Goal: Task Accomplishment & Management: Manage account settings

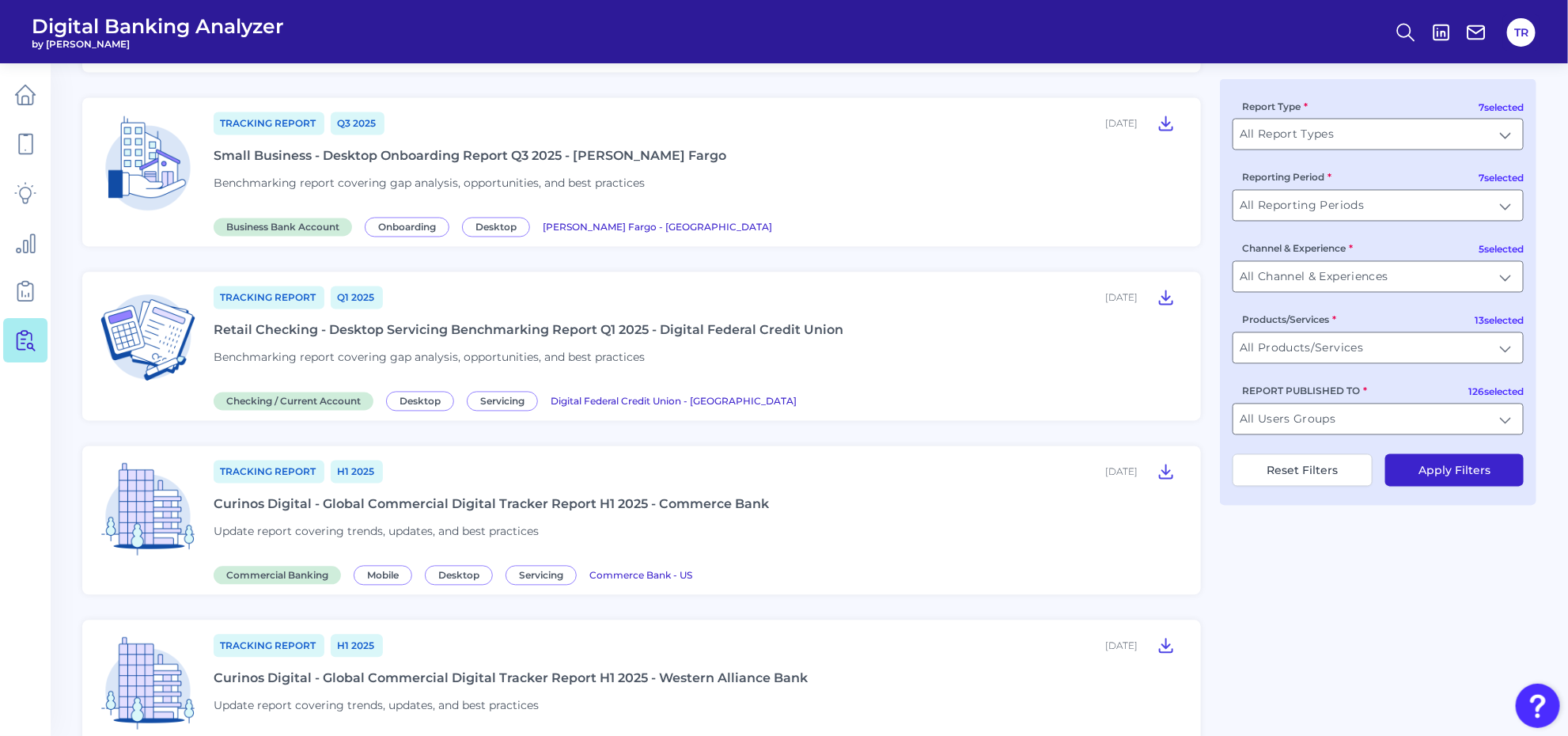
scroll to position [959, 0]
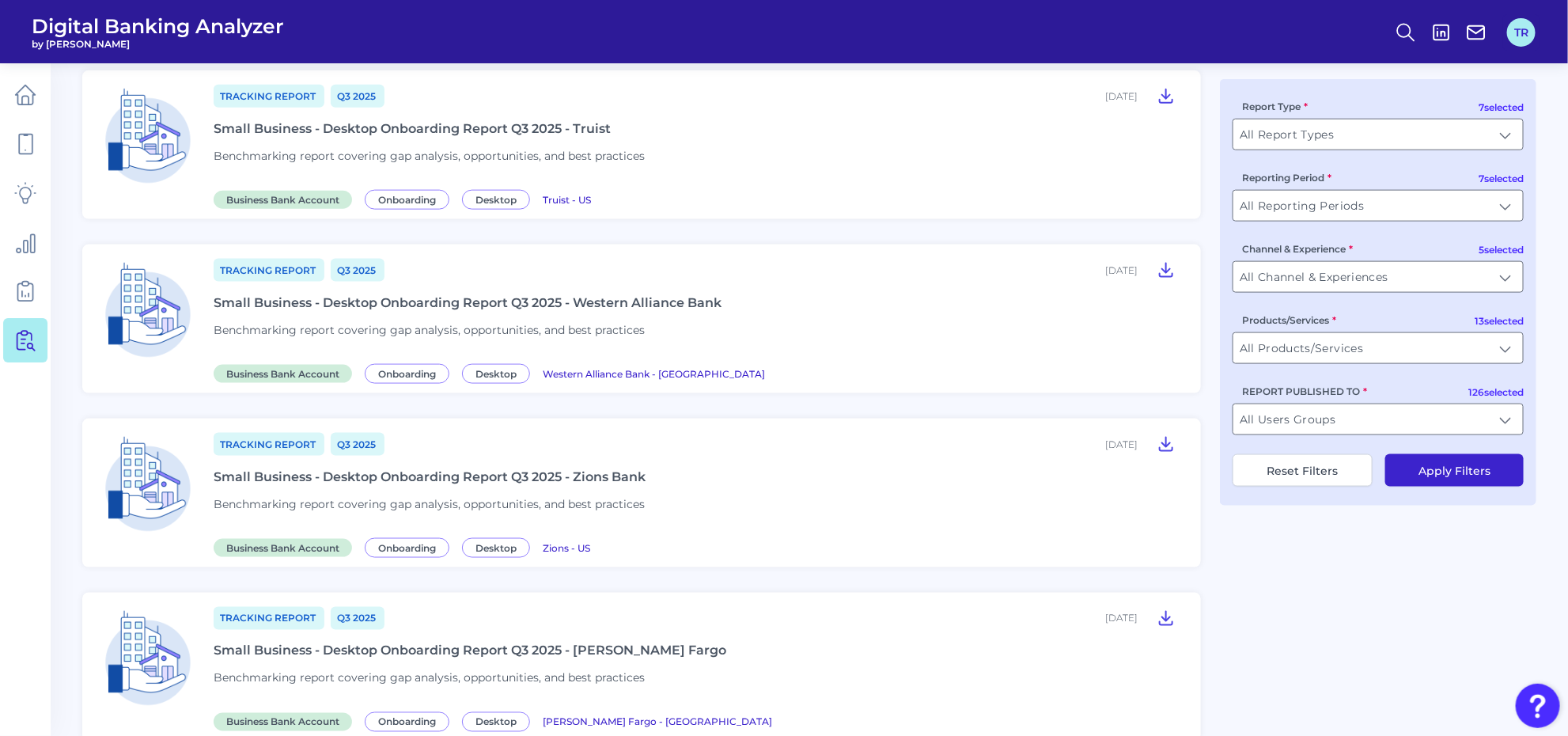
click at [1529, 22] on button "TR" at bounding box center [1521, 32] width 28 height 28
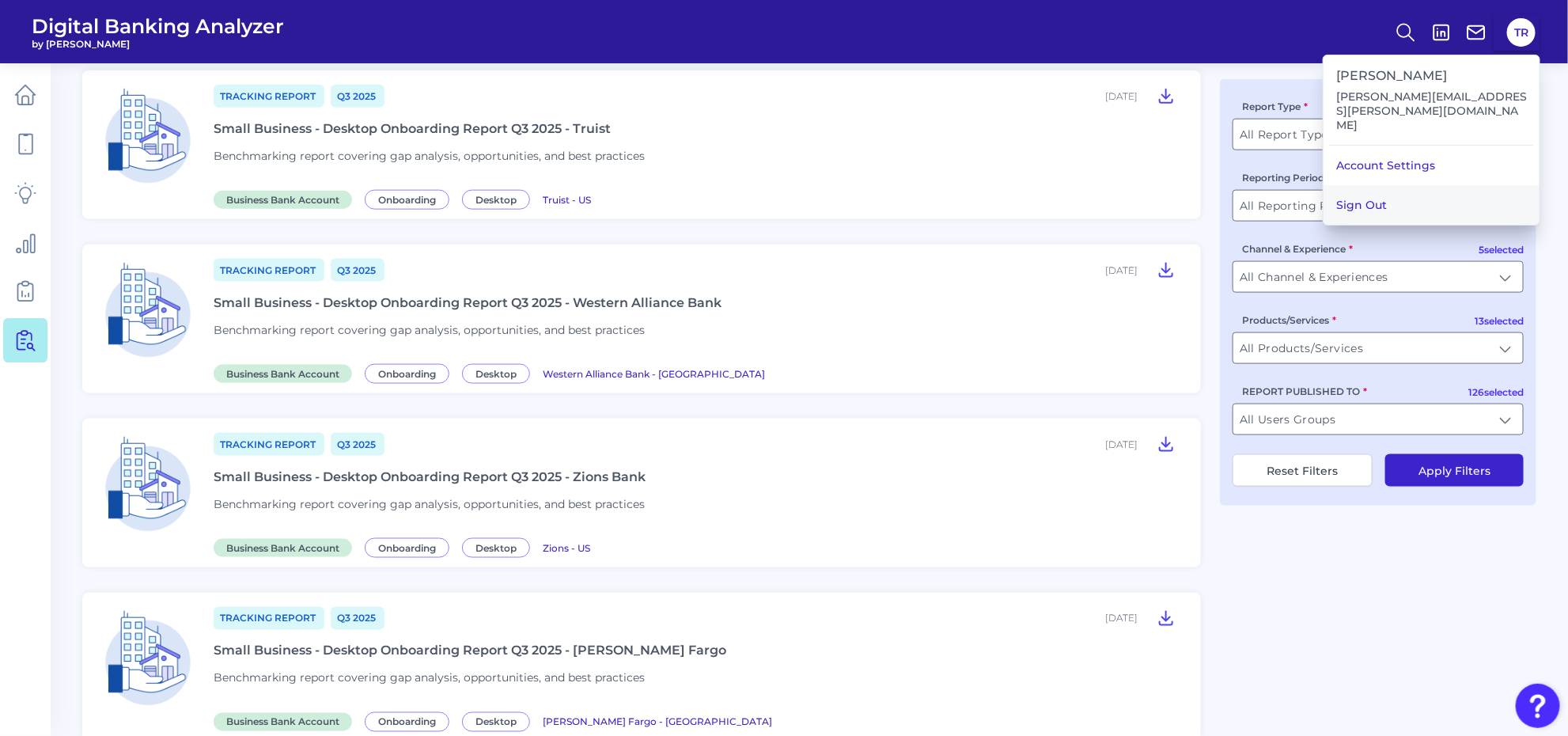
click at [1417, 185] on button "Sign Out" at bounding box center [1432, 205] width 216 height 39
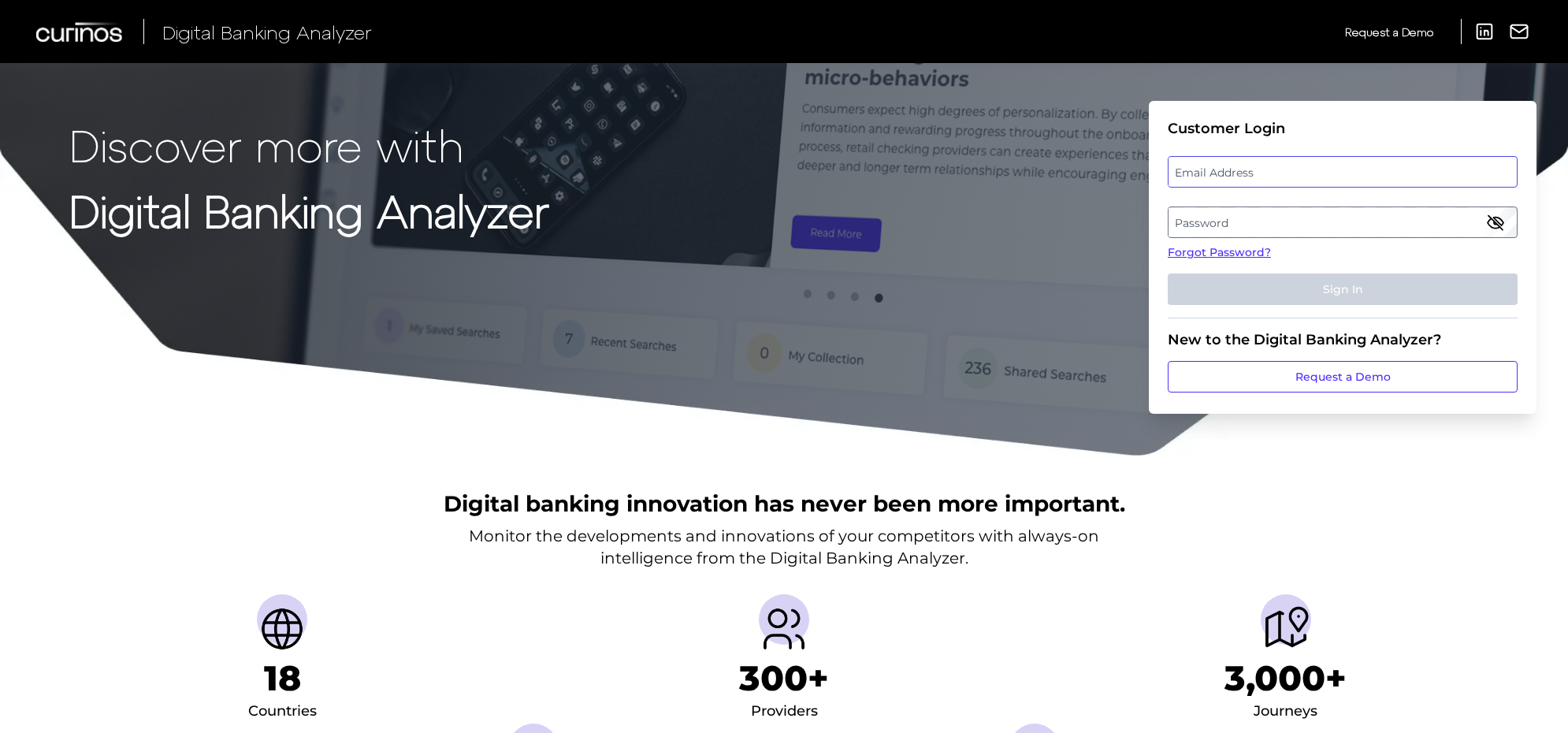
type input "[PERSON_NAME][EMAIL_ADDRESS][PERSON_NAME][DOMAIN_NAME]"
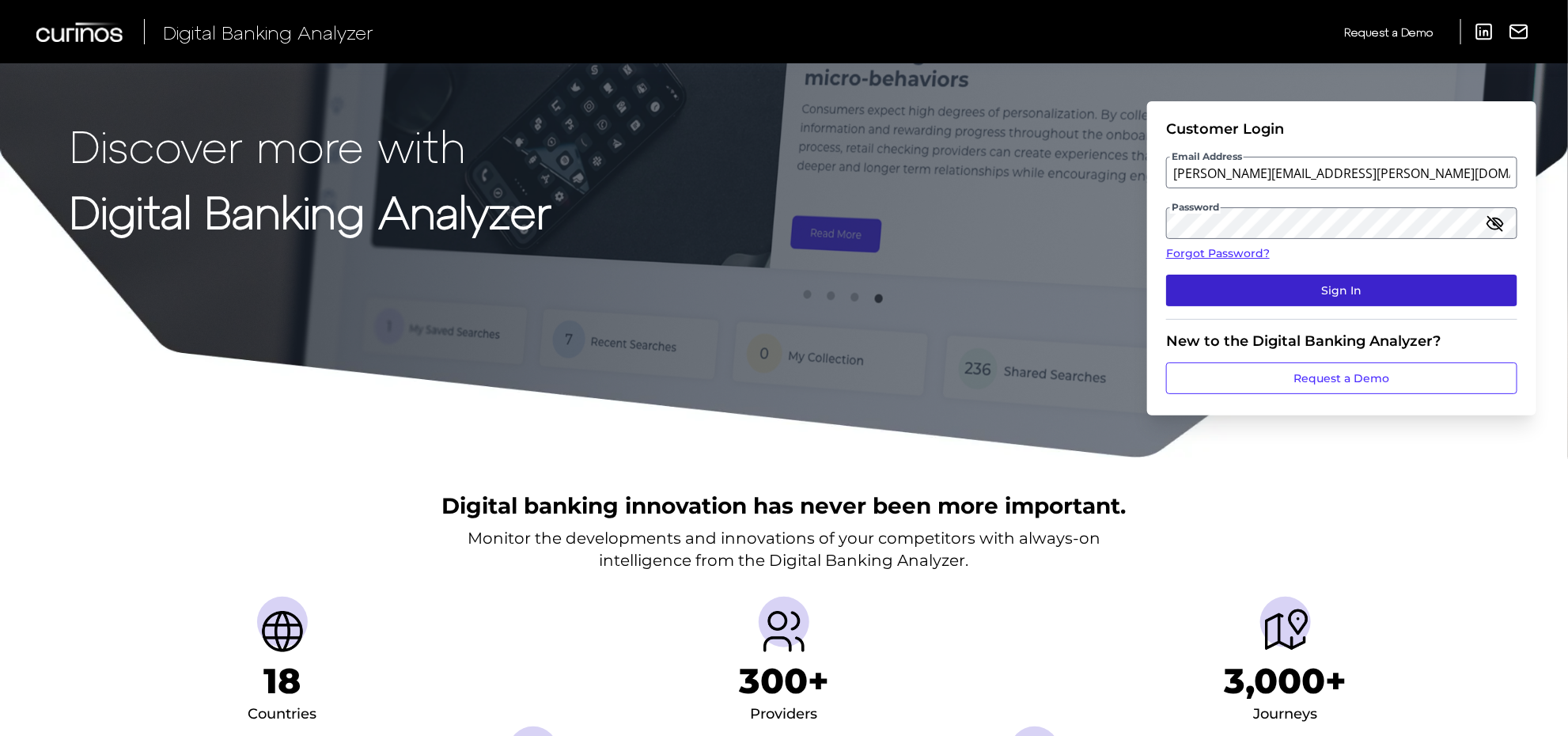
click at [1278, 301] on button "Sign In" at bounding box center [1341, 290] width 352 height 32
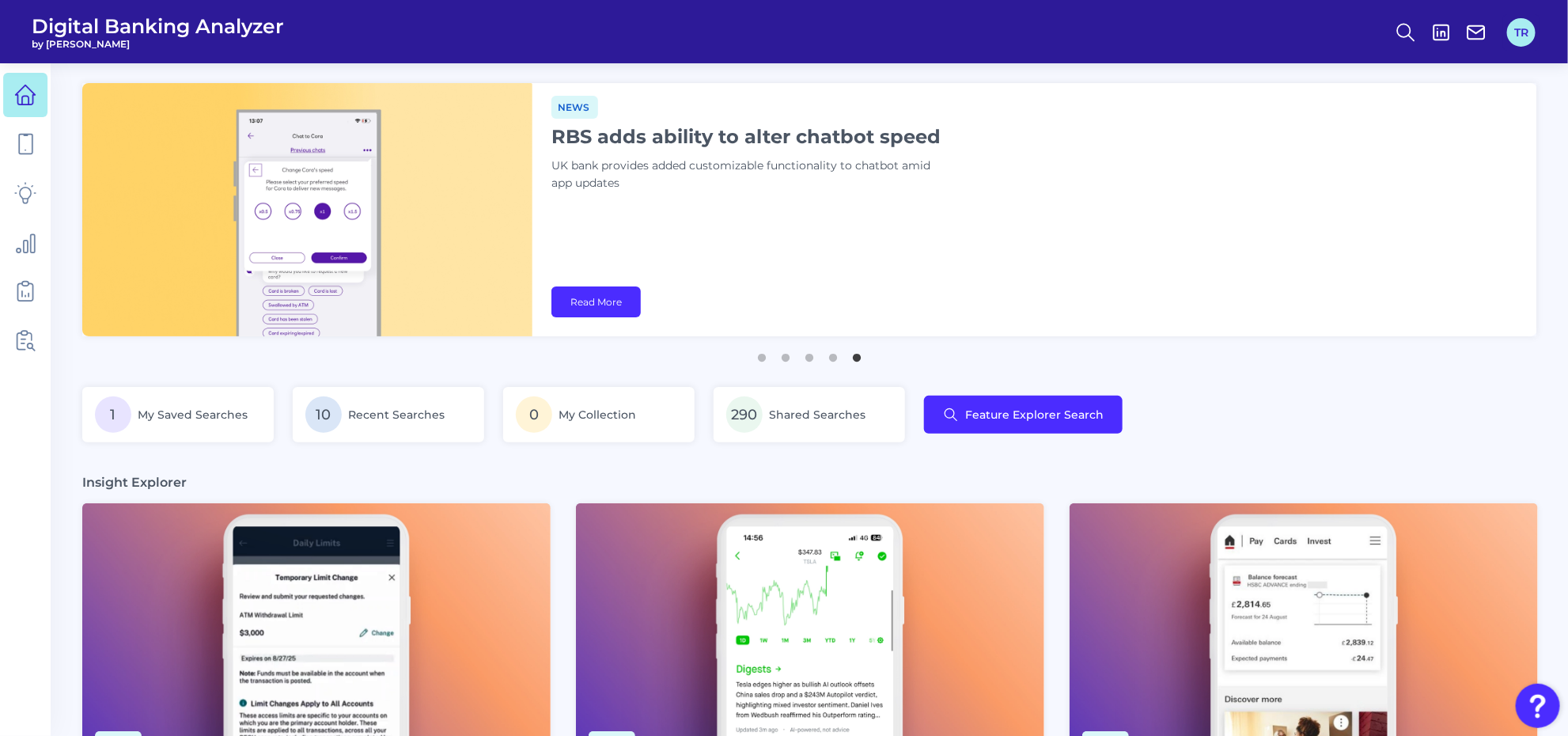
click at [1527, 32] on button "TR" at bounding box center [1521, 32] width 28 height 28
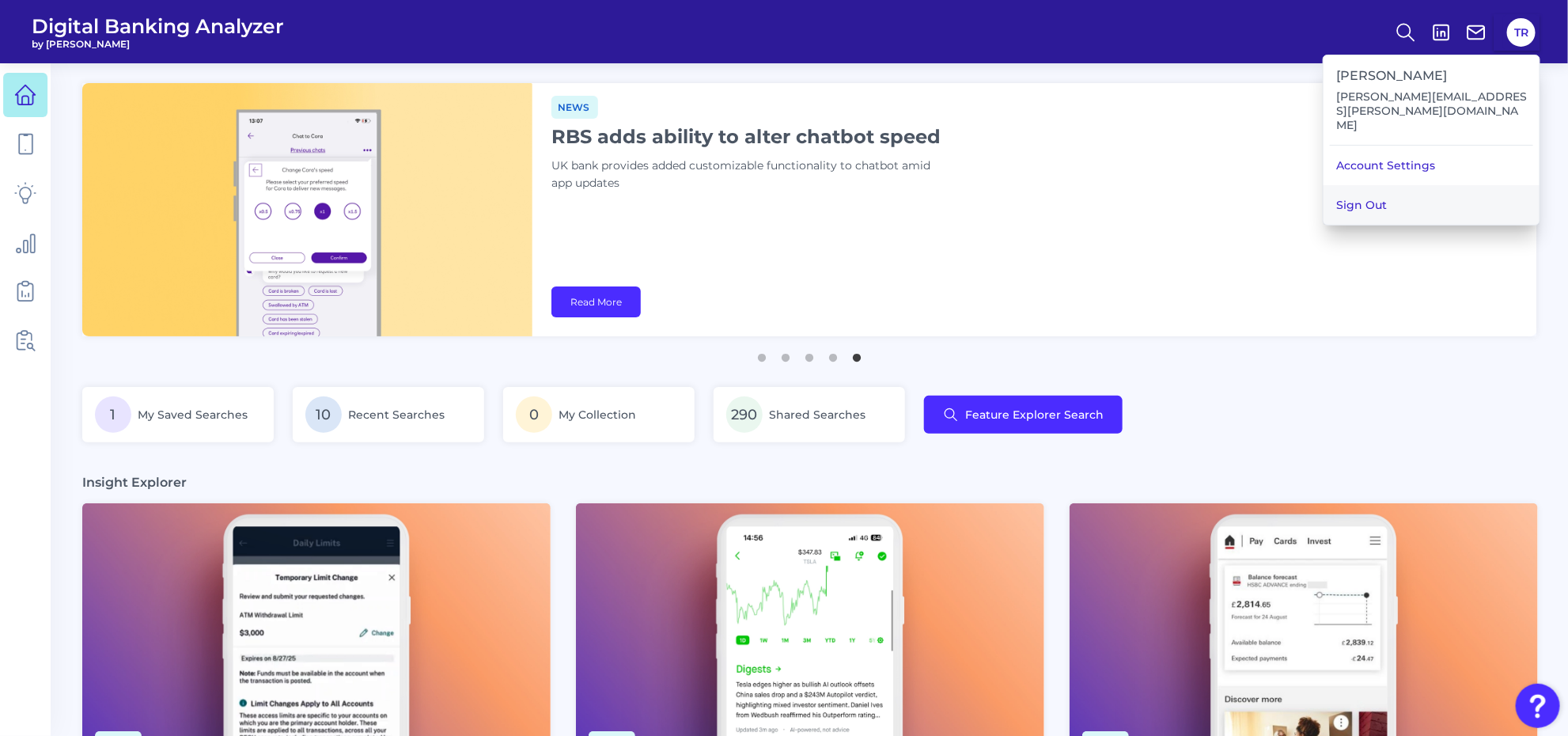
click at [1373, 185] on button "Sign Out" at bounding box center [1432, 205] width 216 height 39
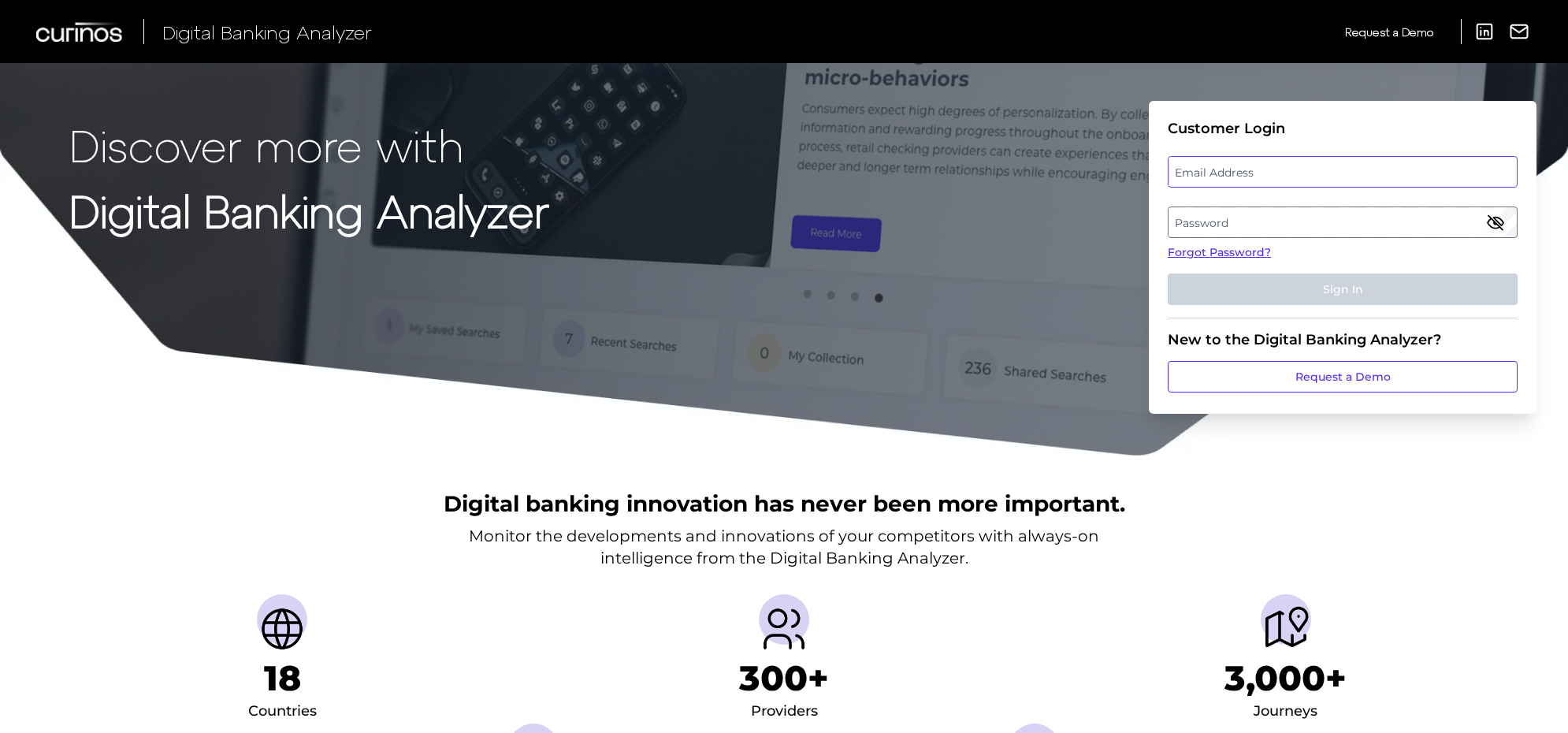
type input "[PERSON_NAME][EMAIL_ADDRESS][PERSON_NAME][DOMAIN_NAME]"
